Goal: Task Accomplishment & Management: Manage account settings

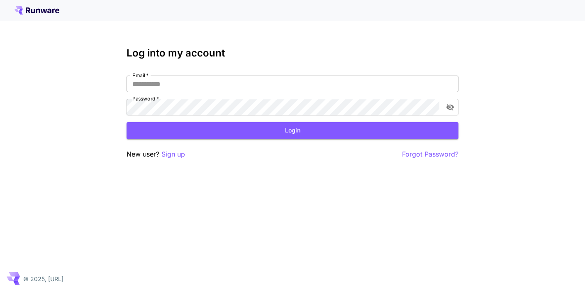
click at [232, 86] on input "Email   *" at bounding box center [292, 83] width 332 height 17
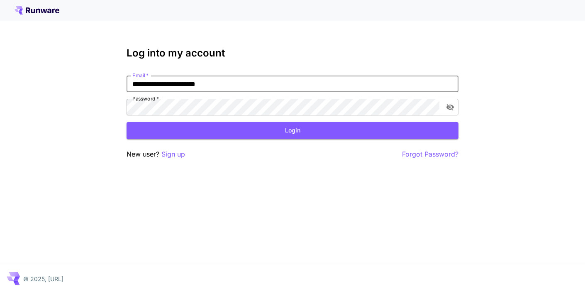
type input "**********"
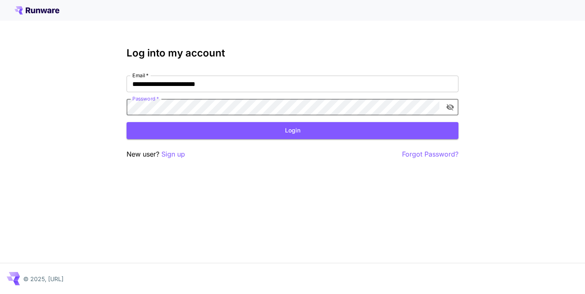
click button "Login" at bounding box center [292, 130] width 332 height 17
click at [77, 105] on div "**********" at bounding box center [292, 147] width 585 height 294
click button "Login" at bounding box center [292, 130] width 332 height 17
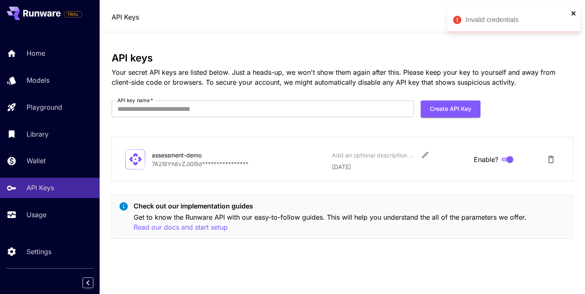
click at [573, 13] on icon "close" at bounding box center [573, 13] width 4 height 4
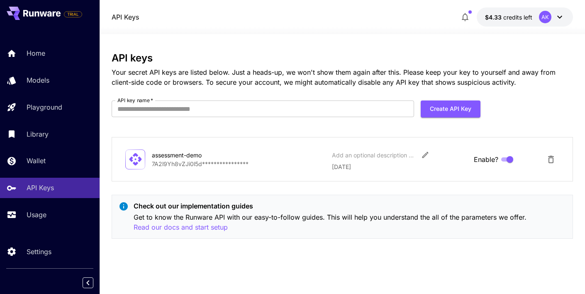
click at [177, 161] on p "**********" at bounding box center [238, 163] width 173 height 9
click at [175, 156] on div "assessment-demo" at bounding box center [193, 155] width 83 height 9
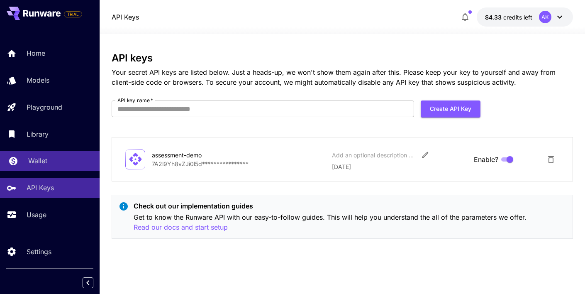
click at [40, 156] on p "Wallet" at bounding box center [37, 161] width 19 height 10
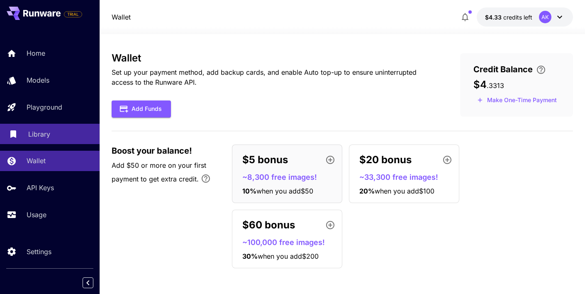
click at [44, 137] on p "Library" at bounding box center [39, 134] width 22 height 10
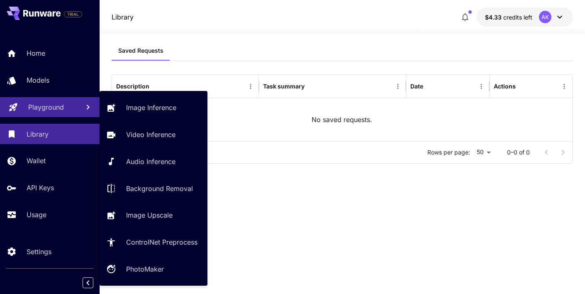
click at [46, 114] on link "Playground" at bounding box center [50, 107] width 100 height 20
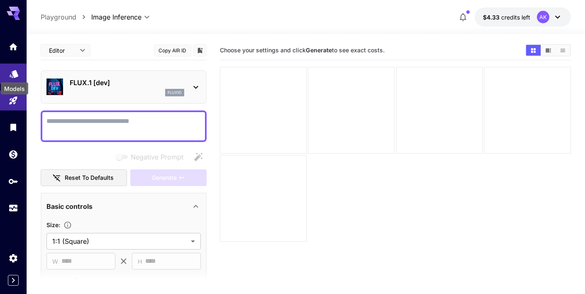
click at [12, 71] on icon "Models" at bounding box center [14, 71] width 9 height 8
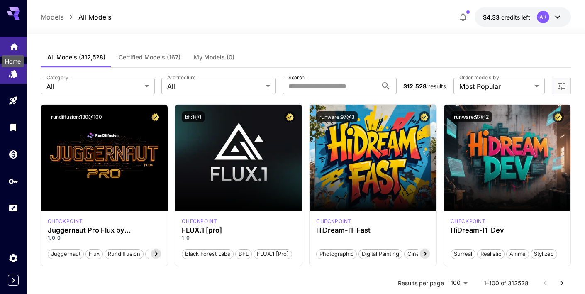
click at [13, 44] on icon "Home" at bounding box center [14, 44] width 8 height 7
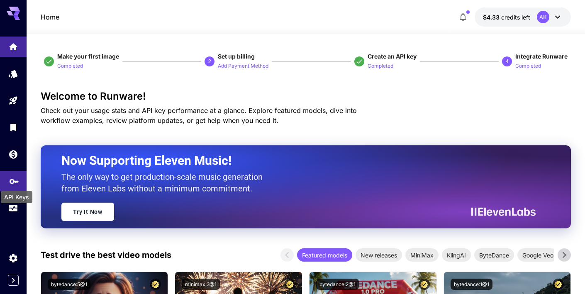
click at [18, 183] on icon "API Keys" at bounding box center [14, 178] width 10 height 10
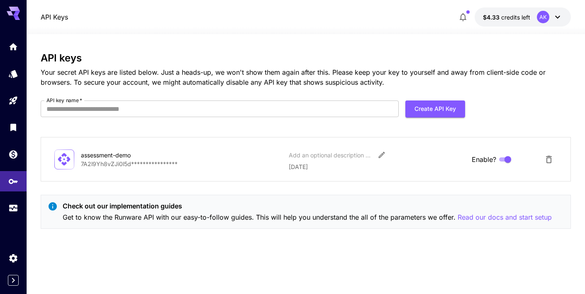
click at [521, 17] on span "credits left" at bounding box center [515, 17] width 29 height 7
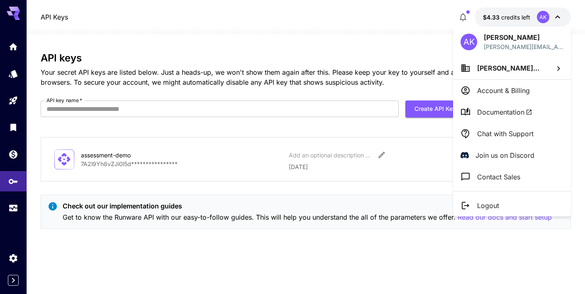
click at [495, 87] on p "Account & Billing" at bounding box center [503, 90] width 53 height 10
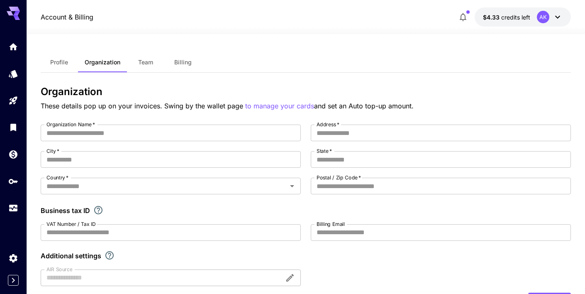
type input "**********"
click at [169, 61] on button "Billing" at bounding box center [182, 62] width 37 height 20
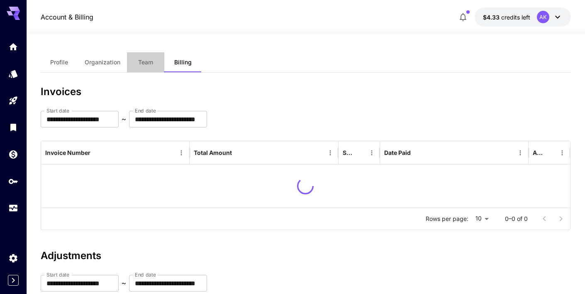
click at [148, 62] on span "Team" at bounding box center [145, 61] width 15 height 7
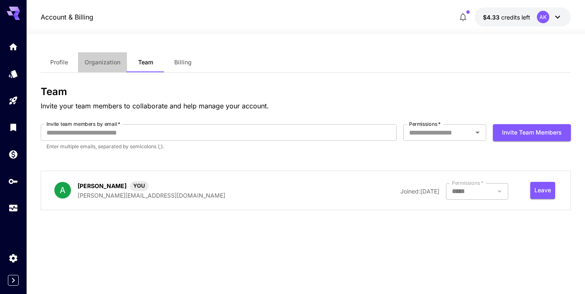
click at [108, 63] on span "Organization" at bounding box center [103, 61] width 36 height 7
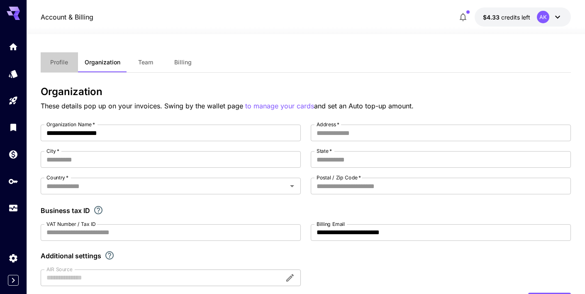
click at [60, 67] on button "Profile" at bounding box center [59, 62] width 37 height 20
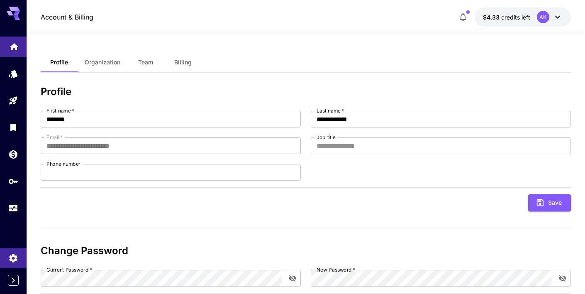
click at [12, 43] on icon "Home" at bounding box center [14, 44] width 8 height 7
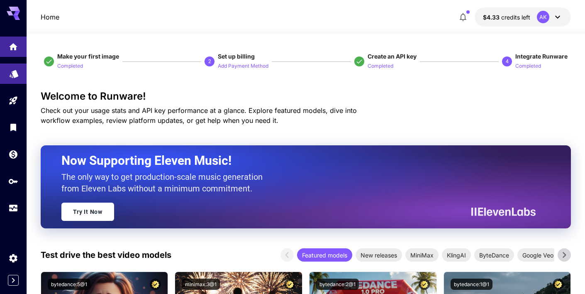
click at [20, 71] on link at bounding box center [13, 73] width 27 height 20
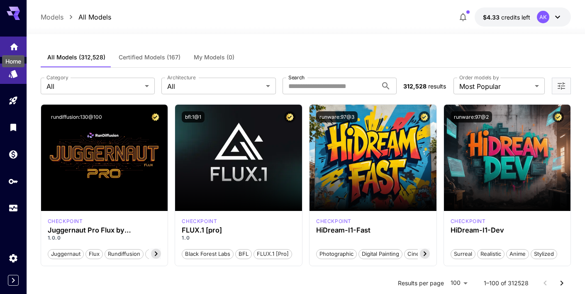
click at [17, 47] on icon "Home" at bounding box center [14, 44] width 10 height 10
